Goal: Transaction & Acquisition: Purchase product/service

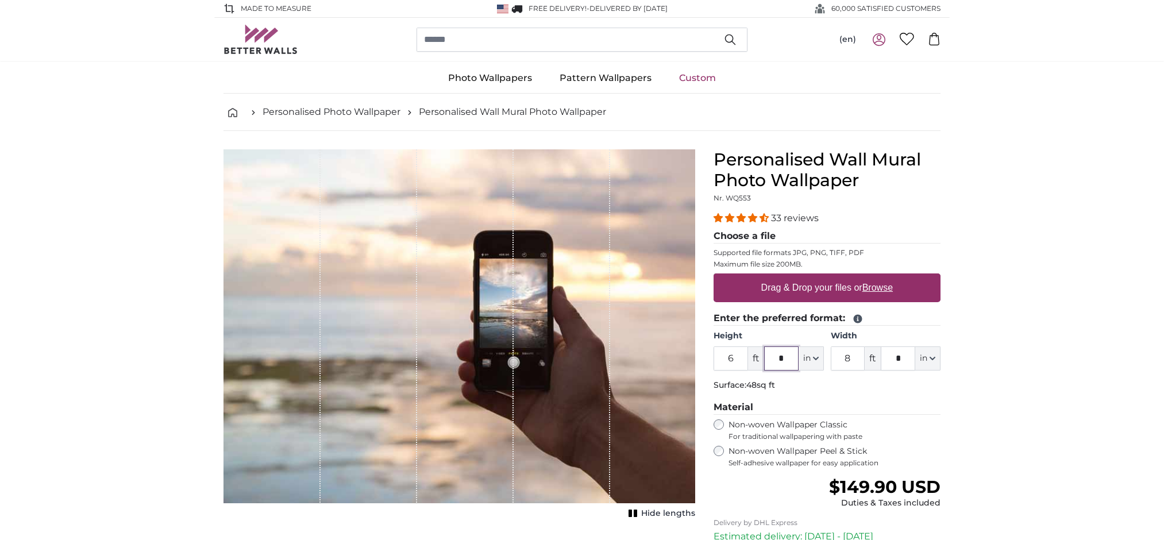
click at [778, 370] on input "*" at bounding box center [781, 358] width 34 height 24
type input "*"
drag, startPoint x: 853, startPoint y: 418, endPoint x: 845, endPoint y: 414, distance: 9.3
click at [845, 370] on input "8" at bounding box center [848, 358] width 34 height 24
type input "5"
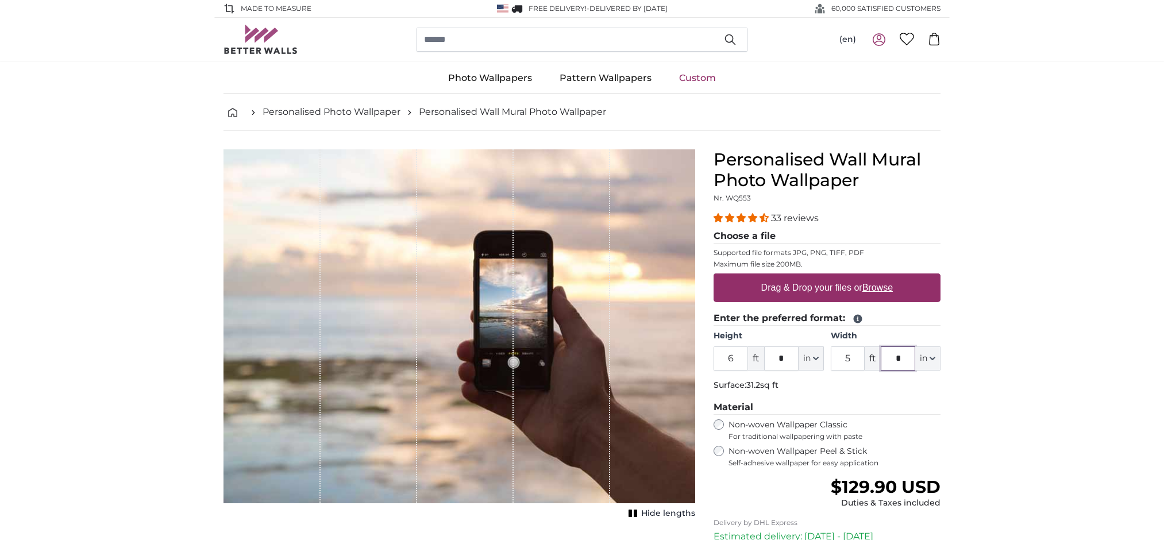
click at [895, 370] on input "*" at bounding box center [897, 358] width 34 height 24
type input "*"
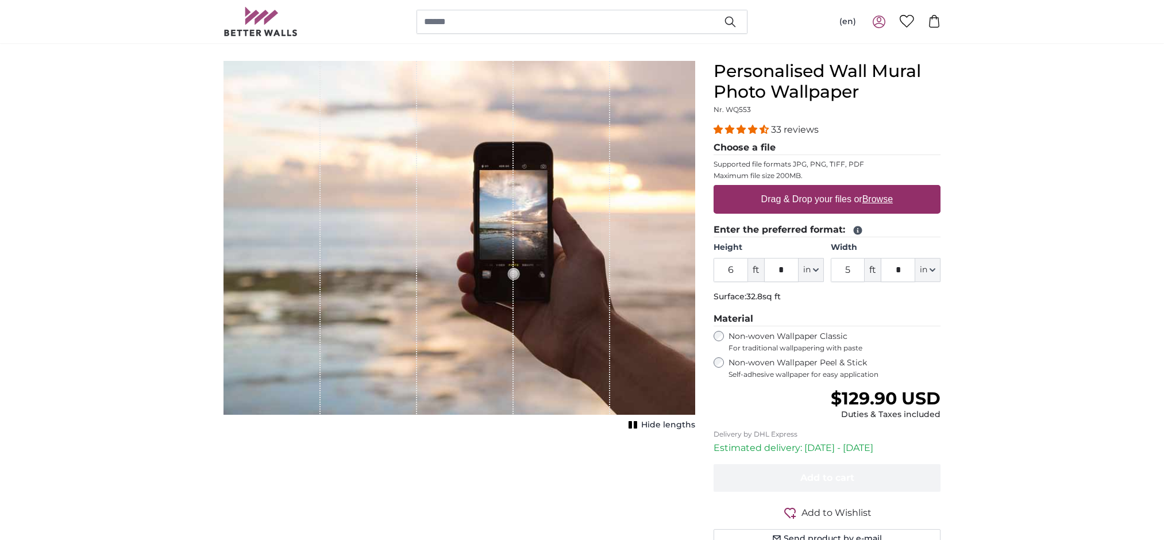
scroll to position [84, 0]
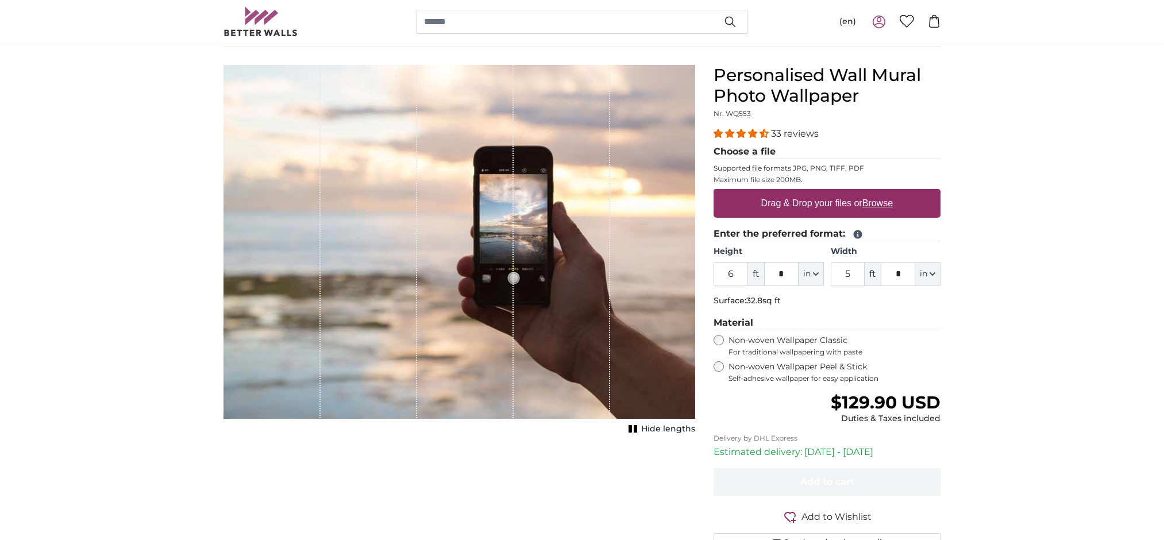
click at [885, 208] on u "Browse" at bounding box center [877, 203] width 30 height 10
click at [885, 192] on input "Drag & Drop your files or Browse" at bounding box center [826, 190] width 227 height 3
type input "**********"
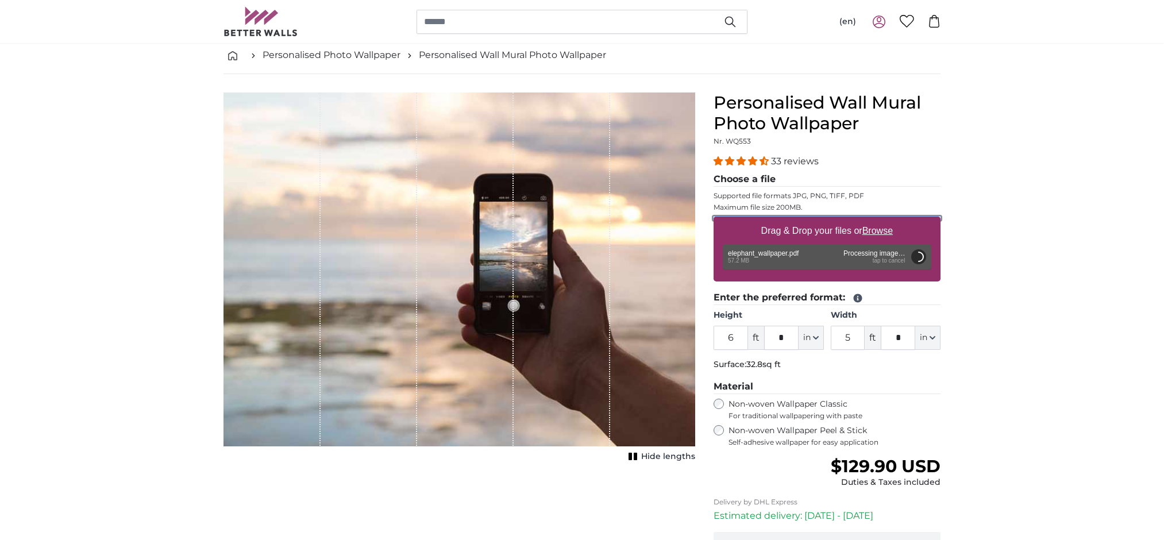
scroll to position [91, 0]
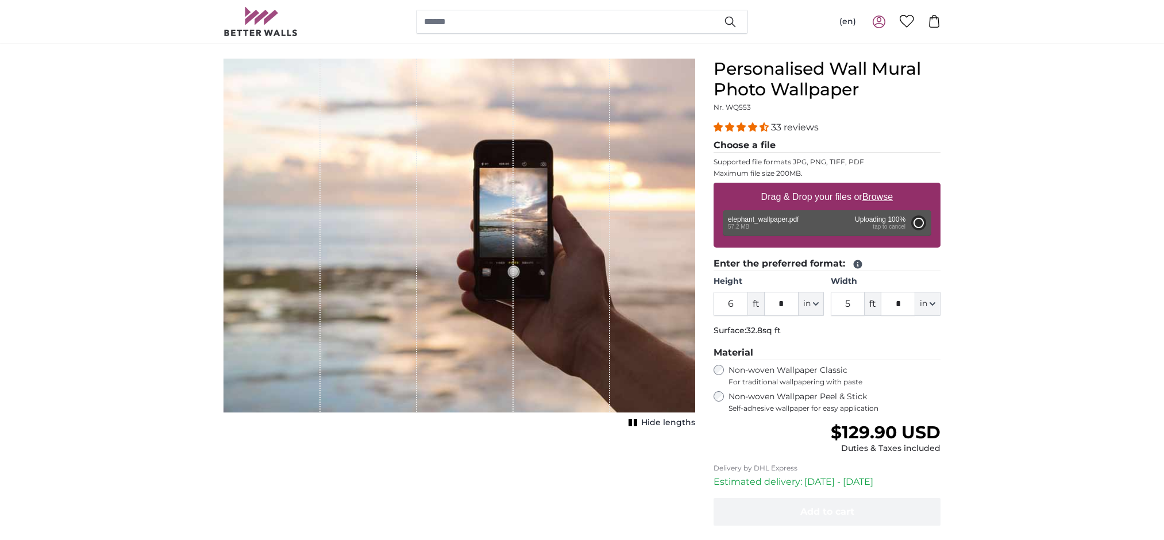
type input "*"
type input "4"
type input "****"
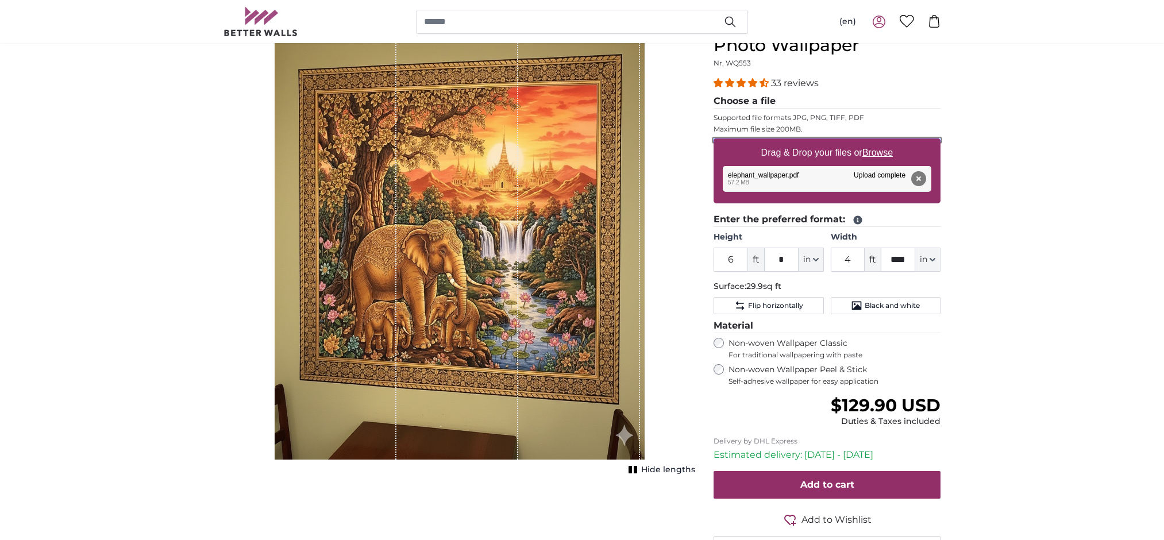
scroll to position [131, 0]
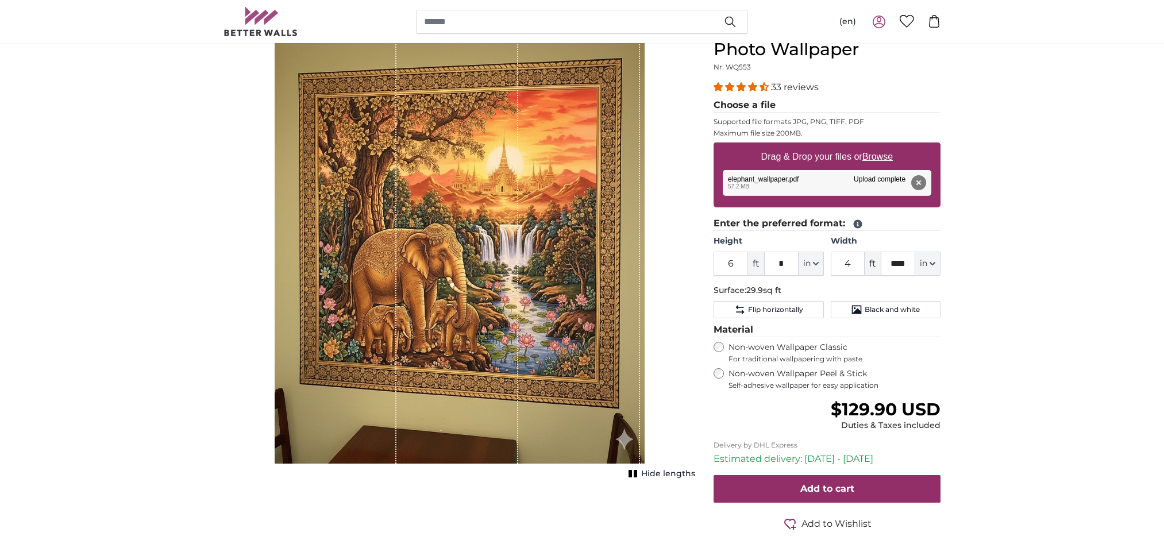
click at [631, 478] on icon "1 of 1" at bounding box center [632, 473] width 11 height 9
click at [631, 482] on button "Show lengths" at bounding box center [658, 474] width 74 height 16
click at [539, 264] on div "1 of 1" at bounding box center [579, 240] width 122 height 445
click at [302, 88] on div "1 of 1" at bounding box center [336, 240] width 122 height 445
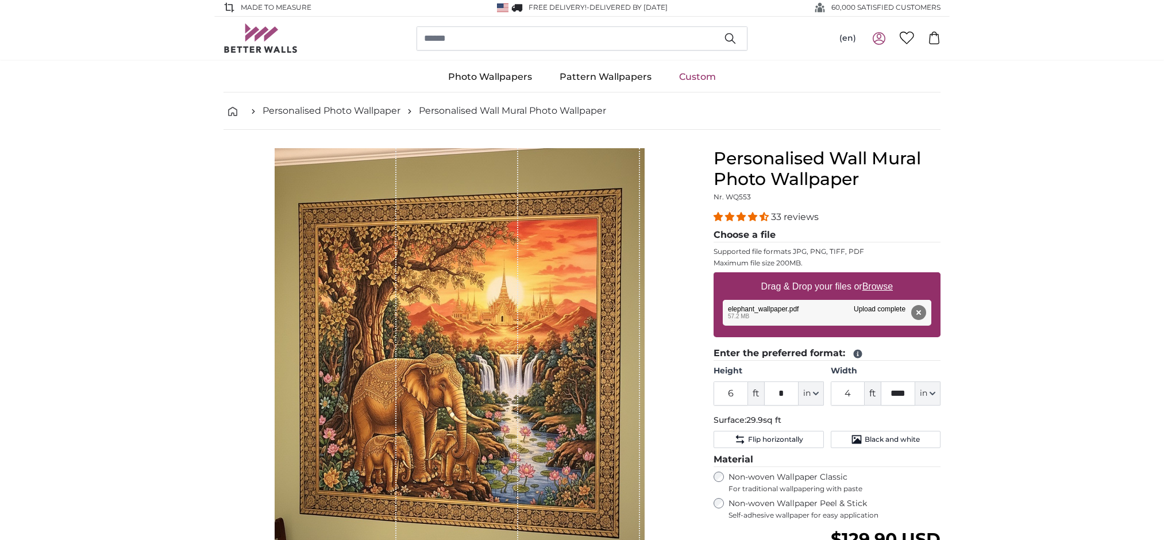
scroll to position [0, 0]
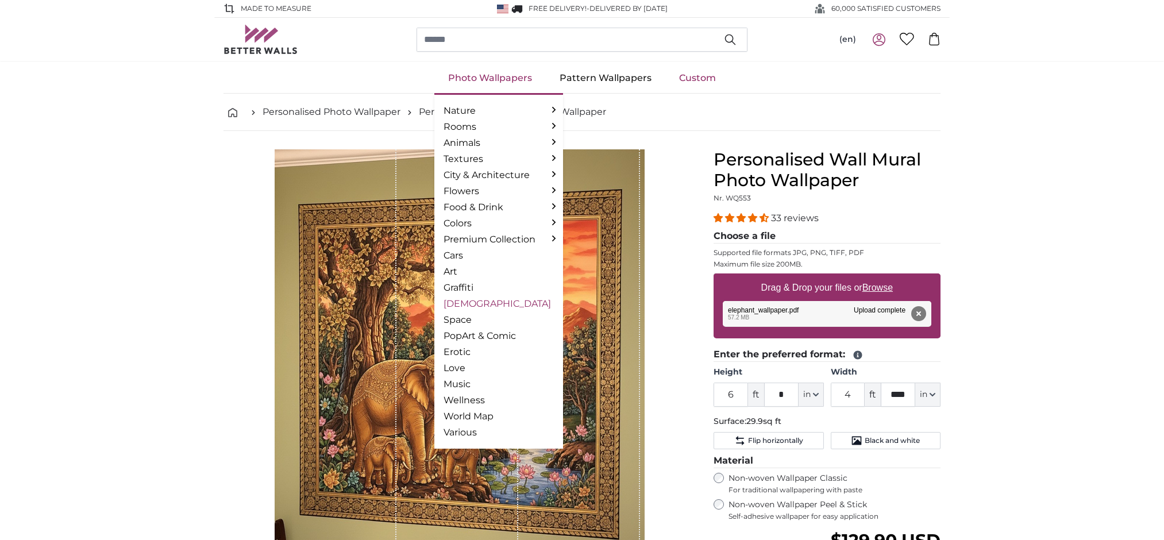
click at [461, 311] on link "[DEMOGRAPHIC_DATA]" at bounding box center [498, 304] width 110 height 14
